Goal: Task Accomplishment & Management: Manage account settings

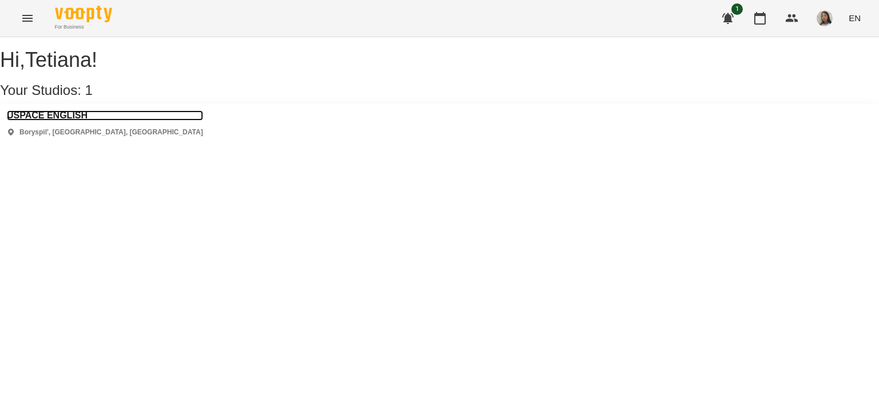
click at [84, 121] on h3 "USPACE ENGLISH" at bounding box center [105, 115] width 196 height 10
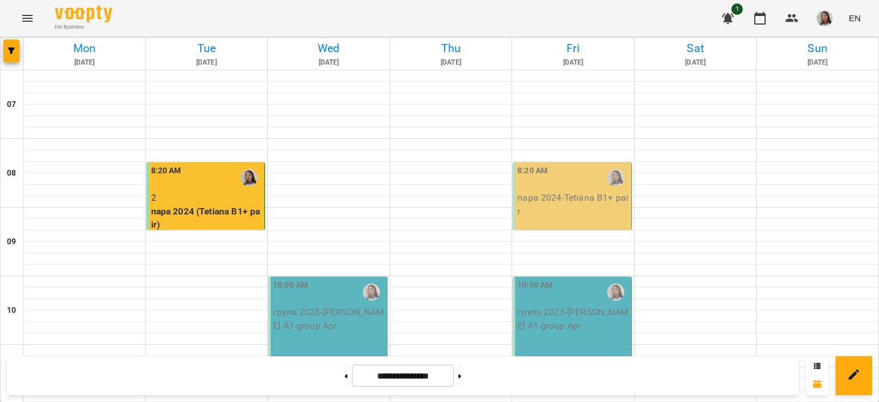
click at [567, 187] on div "8:20 AM" at bounding box center [573, 178] width 112 height 26
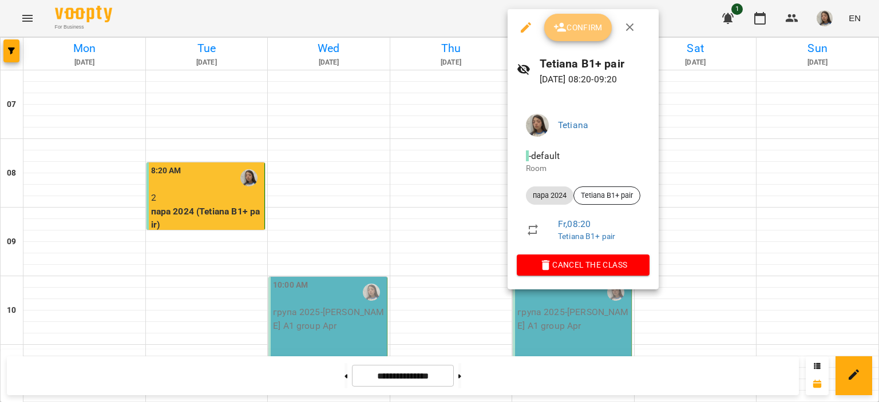
click at [583, 25] on span "Confirm" at bounding box center [577, 28] width 49 height 14
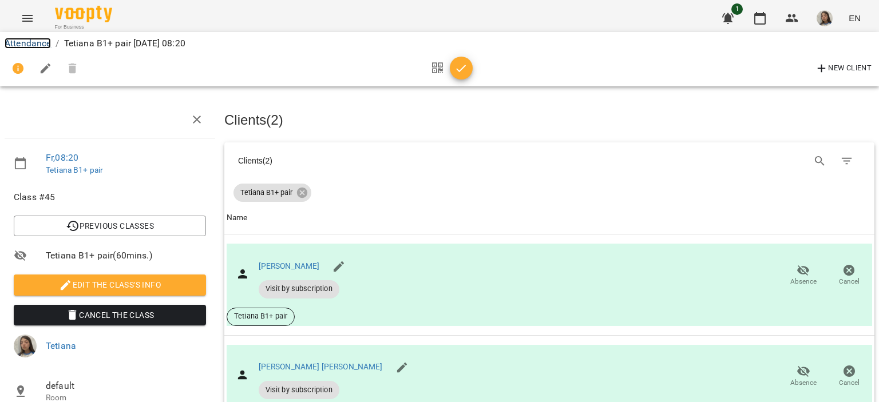
click at [18, 42] on link "Attendance" at bounding box center [28, 43] width 46 height 11
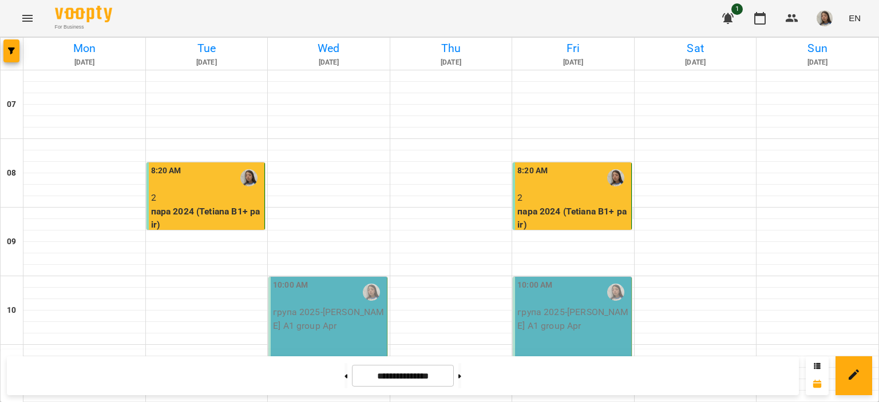
scroll to position [749, 0]
